Goal: Task Accomplishment & Management: Manage account settings

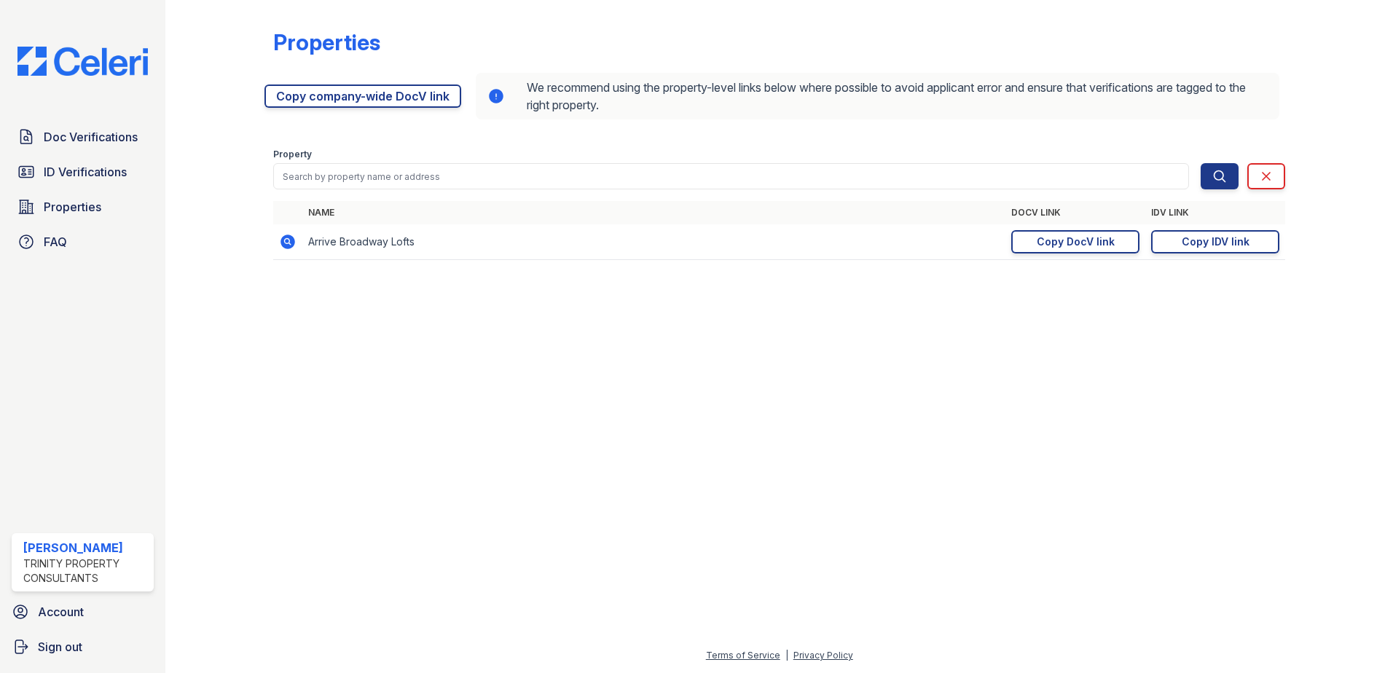
click at [93, 55] on img at bounding box center [83, 61] width 154 height 29
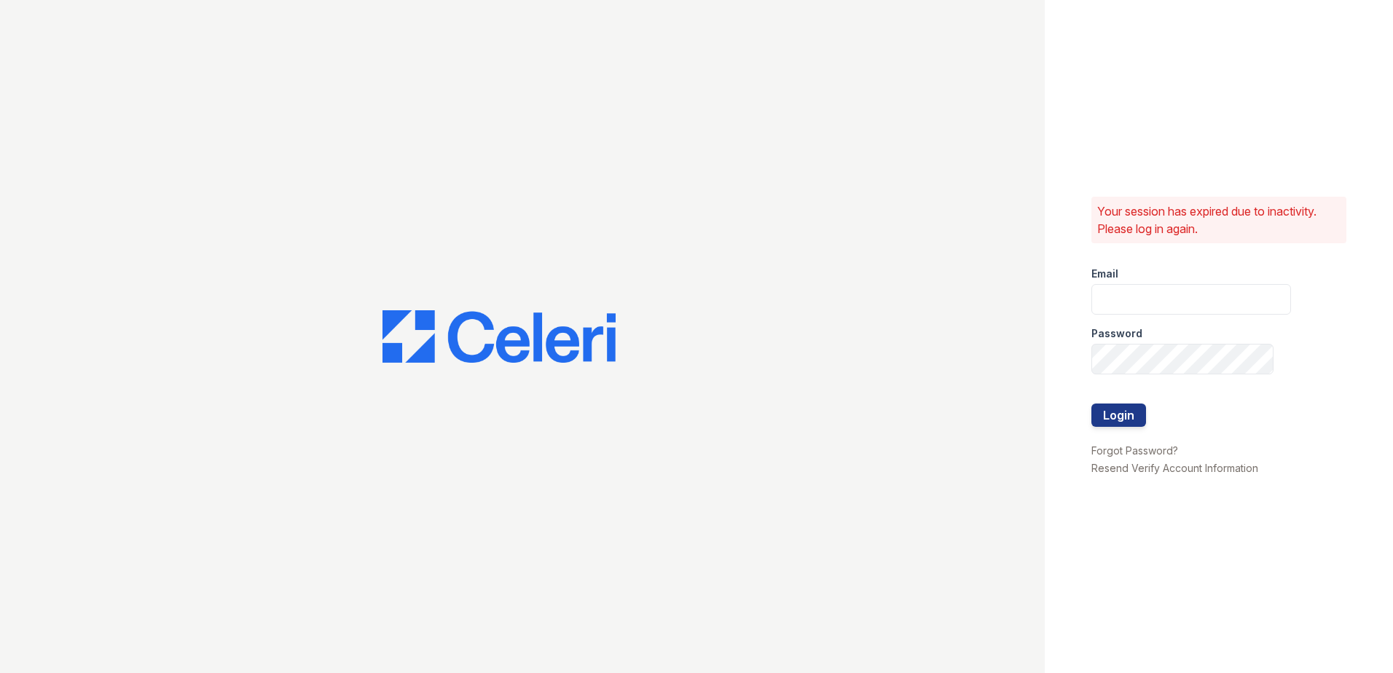
type input "[EMAIL_ADDRESS][DOMAIN_NAME]"
click at [1123, 422] on button "Login" at bounding box center [1118, 415] width 55 height 23
